Goal: Transaction & Acquisition: Purchase product/service

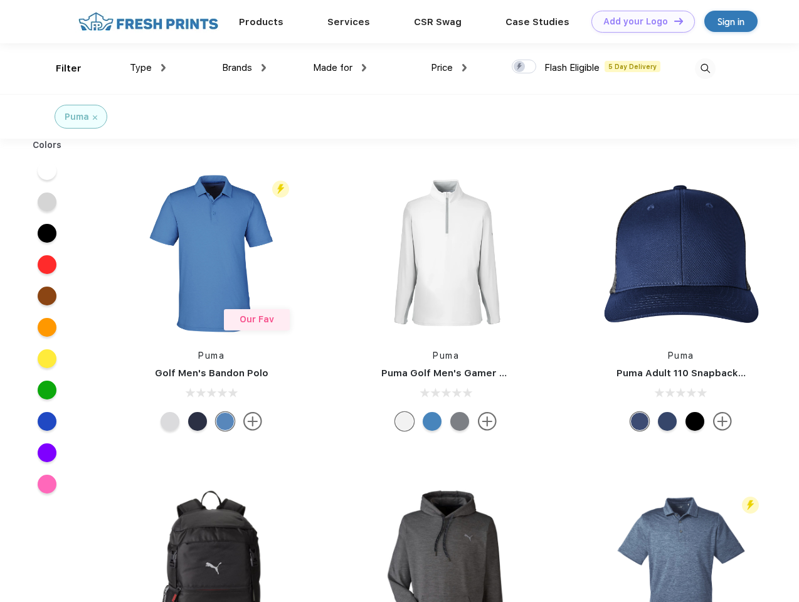
click at [638, 21] on link "Add your Logo Design Tool" at bounding box center [642, 22] width 103 height 22
click at [0, 0] on div "Design Tool" at bounding box center [0, 0] width 0 height 0
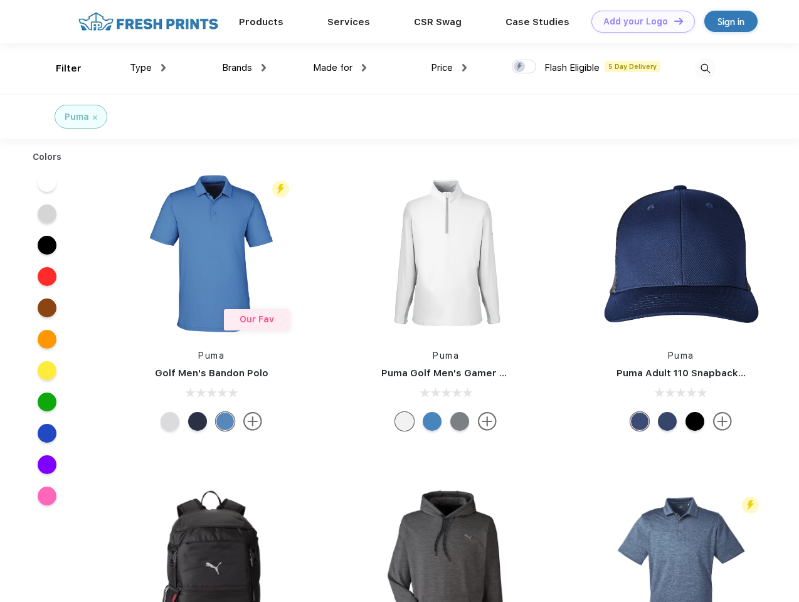
click at [673, 21] on link "Add your Logo Design Tool" at bounding box center [642, 22] width 103 height 22
click at [60, 68] on div "Filter" at bounding box center [69, 68] width 26 height 14
click at [148, 68] on span "Type" at bounding box center [141, 67] width 22 height 11
click at [244, 68] on span "Brands" at bounding box center [237, 67] width 30 height 11
click at [340, 68] on span "Made for" at bounding box center [333, 67] width 40 height 11
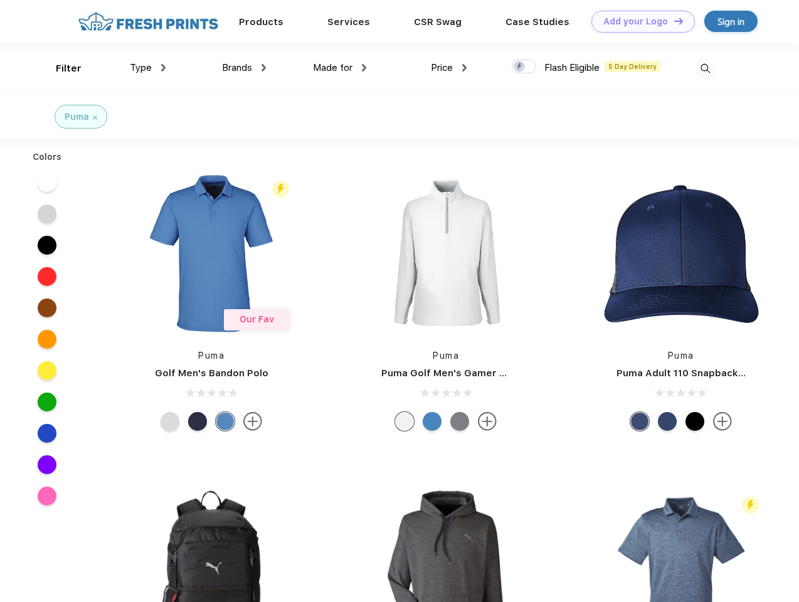
click at [449, 68] on span "Price" at bounding box center [442, 67] width 22 height 11
click at [524, 67] on div at bounding box center [524, 67] width 24 height 14
click at [520, 67] on input "checkbox" at bounding box center [516, 63] width 8 height 8
click at [705, 68] on img at bounding box center [705, 68] width 21 height 21
